Goal: Entertainment & Leisure: Browse casually

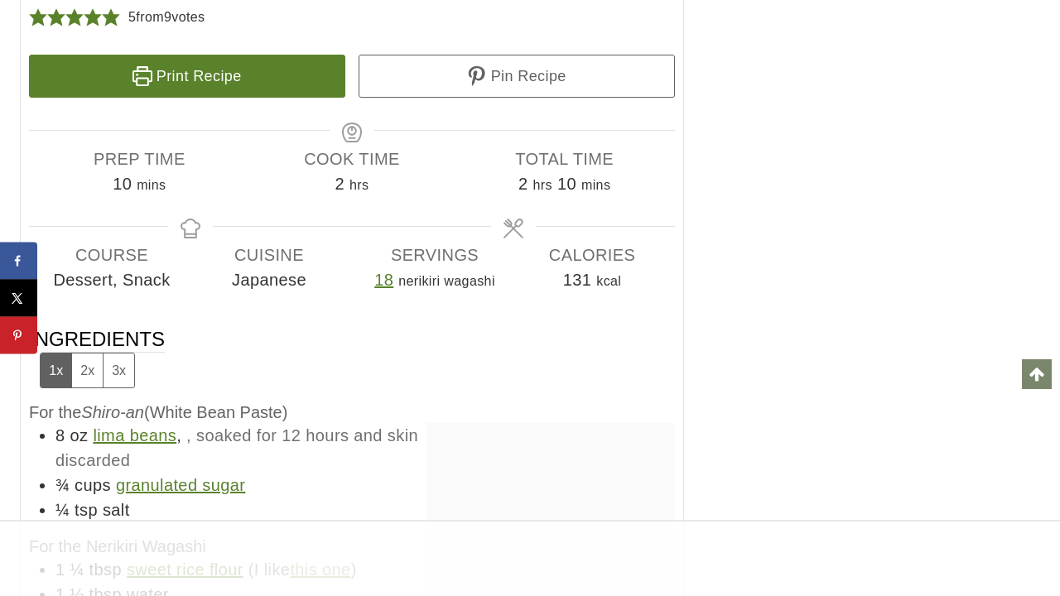
scroll to position [9990, 0]
